Goal: Task Accomplishment & Management: Use online tool/utility

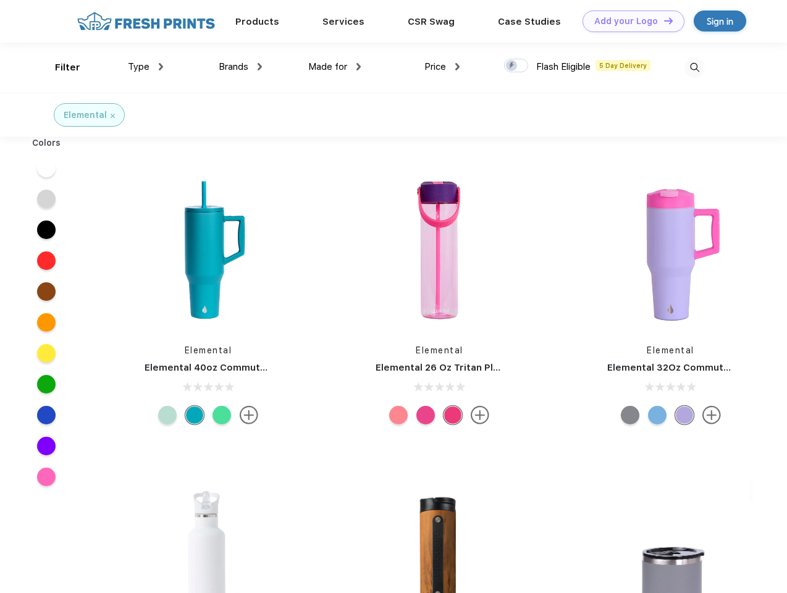
scroll to position [1, 0]
click at [629, 21] on link "Add your Logo Design Tool" at bounding box center [634, 22] width 102 height 22
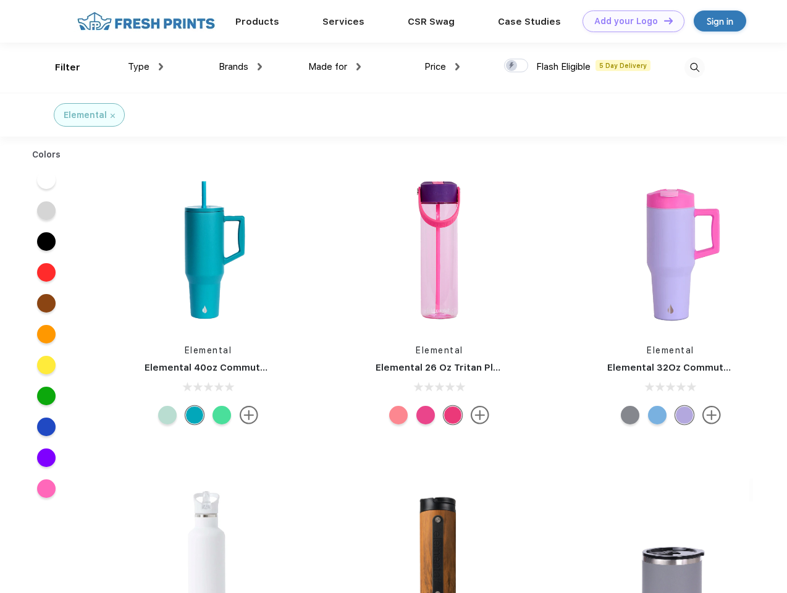
click at [0, 0] on div "Design Tool" at bounding box center [0, 0] width 0 height 0
click at [663, 20] on link "Add your Logo Design Tool" at bounding box center [634, 22] width 102 height 22
click at [59, 67] on div "Filter" at bounding box center [67, 68] width 25 height 14
click at [146, 67] on span "Type" at bounding box center [139, 66] width 22 height 11
click at [240, 67] on span "Brands" at bounding box center [234, 66] width 30 height 11
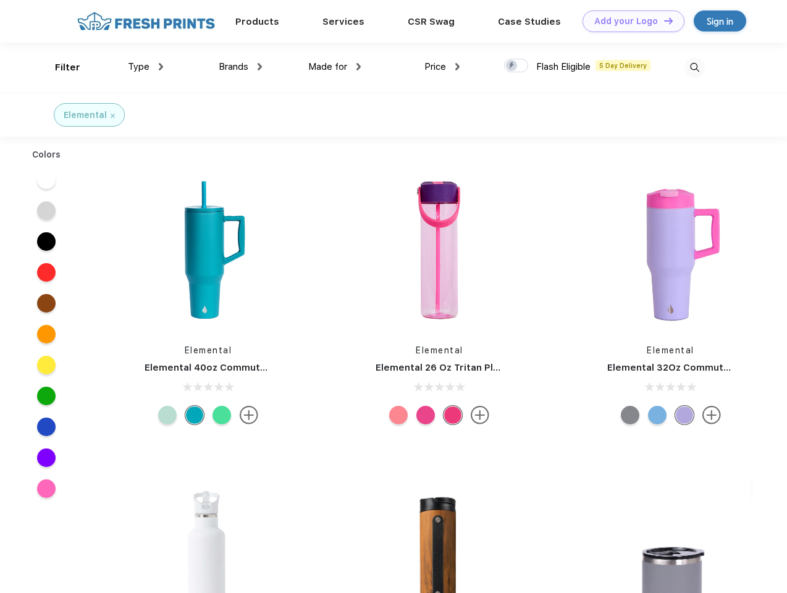
click at [335, 67] on span "Made for" at bounding box center [327, 66] width 39 height 11
click at [442, 67] on span "Price" at bounding box center [435, 66] width 22 height 11
click at [516, 66] on div at bounding box center [516, 66] width 24 height 14
click at [512, 66] on input "checkbox" at bounding box center [508, 62] width 8 height 8
click at [694, 67] on img at bounding box center [695, 67] width 20 height 20
